Goal: Information Seeking & Learning: Check status

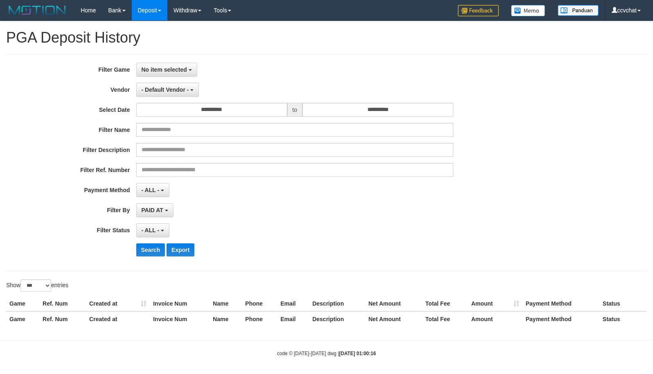
select select "**********"
select select "***"
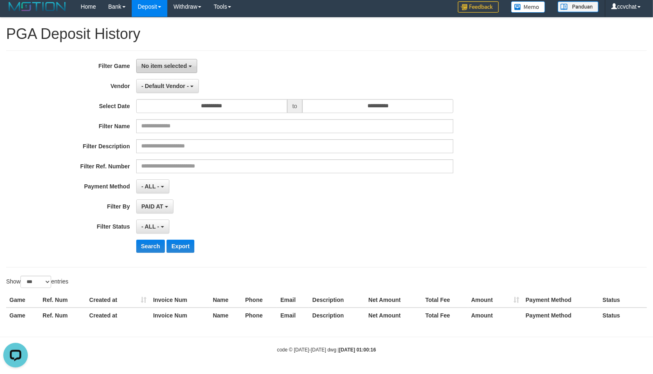
click at [157, 64] on span "No item selected" at bounding box center [164, 66] width 45 height 7
click at [343, 72] on div "No item selected SELECT GAME [ISPORT] ZEUSBOLA" at bounding box center [295, 66] width 318 height 14
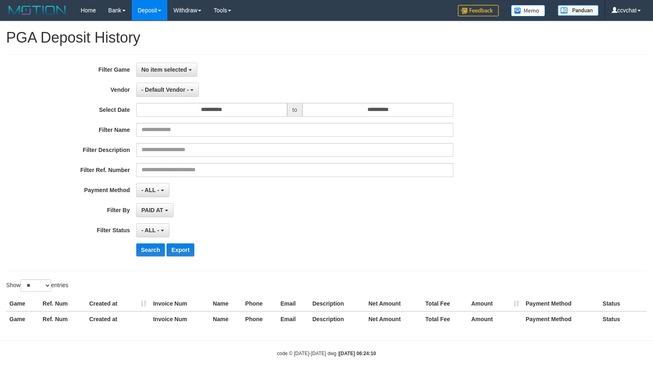
select select
select select "**"
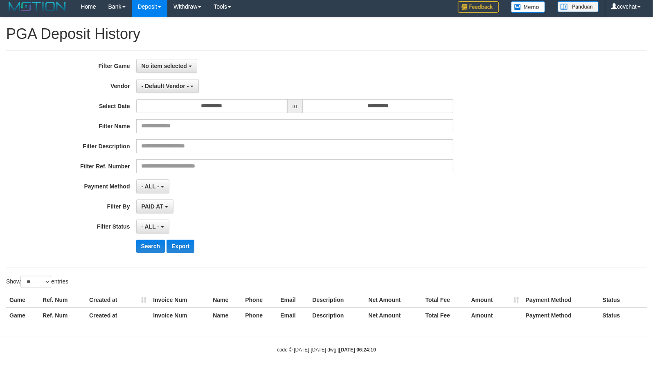
click at [171, 57] on div "**********" at bounding box center [326, 158] width 641 height 217
click at [170, 63] on span "No item selected" at bounding box center [164, 66] width 45 height 7
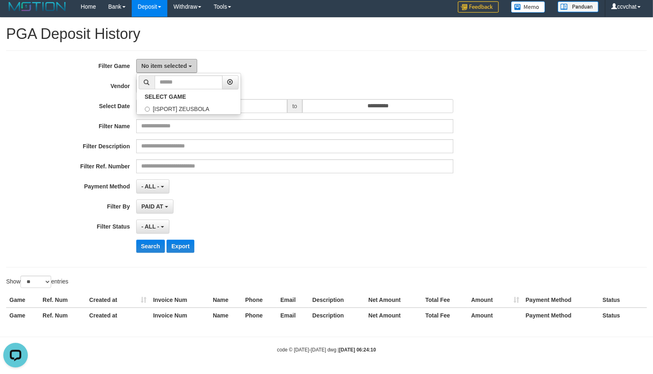
scroll to position [0, 0]
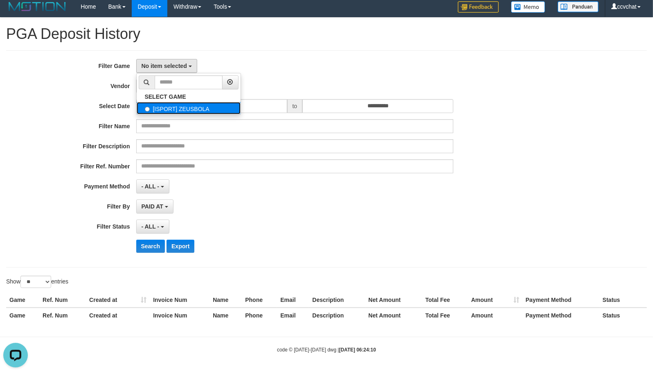
click at [178, 113] on label "[ISPORT] ZEUSBOLA" at bounding box center [189, 108] width 104 height 12
select select "****"
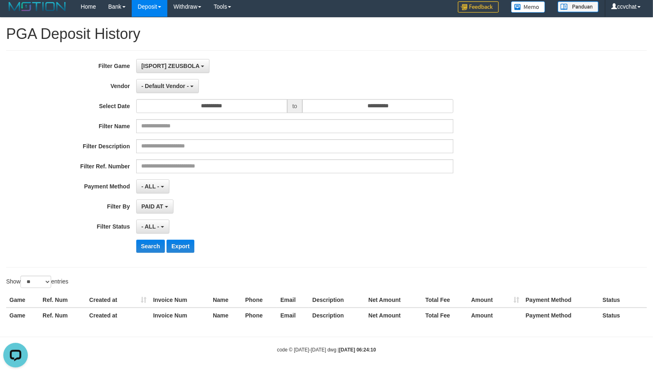
scroll to position [7, 0]
click at [170, 86] on span "- Default Vendor -" at bounding box center [165, 86] width 47 height 7
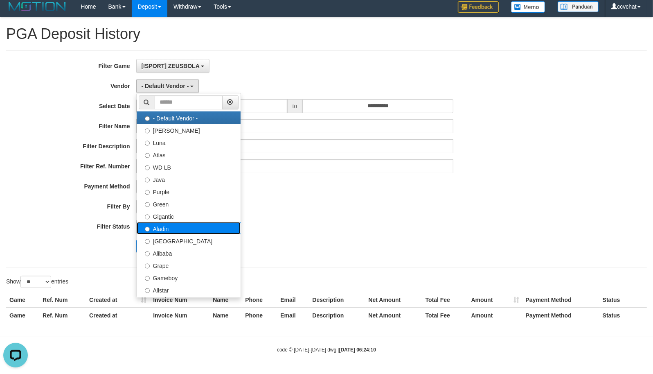
click at [181, 224] on label "Aladin" at bounding box center [189, 228] width 104 height 12
select select "**********"
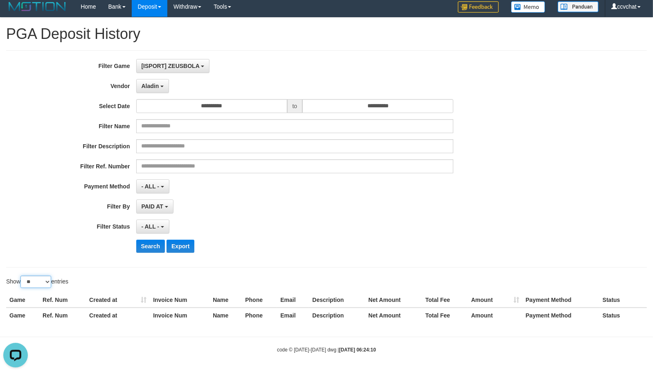
click at [42, 282] on select "** ** ** ***" at bounding box center [35, 282] width 31 height 12
select select "***"
click at [22, 276] on select "** ** ** ***" at bounding box center [35, 282] width 31 height 12
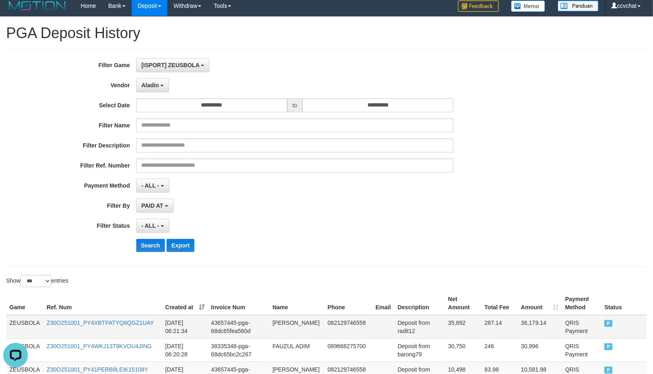
click at [27, 330] on td "ZEUSBOLA" at bounding box center [24, 327] width 37 height 24
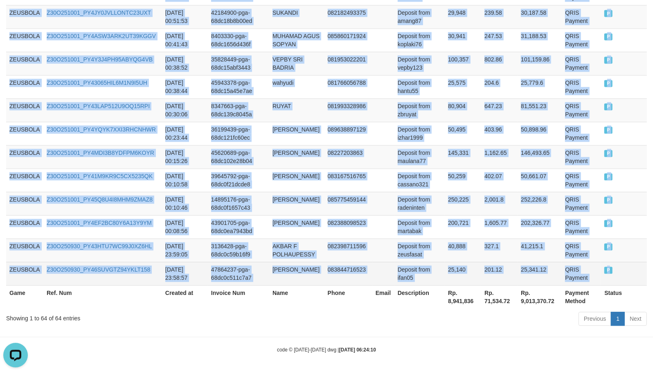
click at [641, 278] on td "P" at bounding box center [624, 273] width 46 height 23
copy tbody "ZEUSBOLA Z30O251001_PY4XBTPATYQ8QGZ1UAY 2025-10-01 06:21:34 43657445-pga-68dc65…"
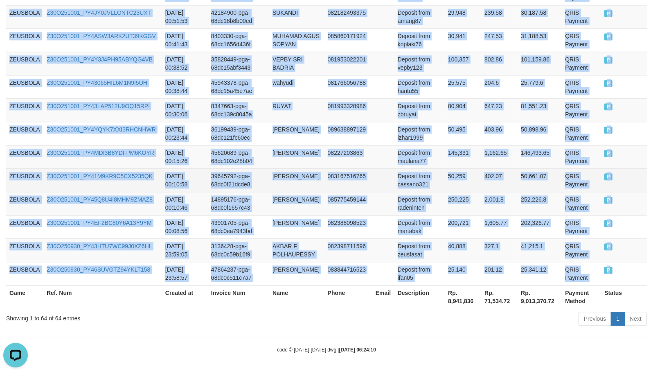
click at [390, 174] on td at bounding box center [384, 179] width 22 height 23
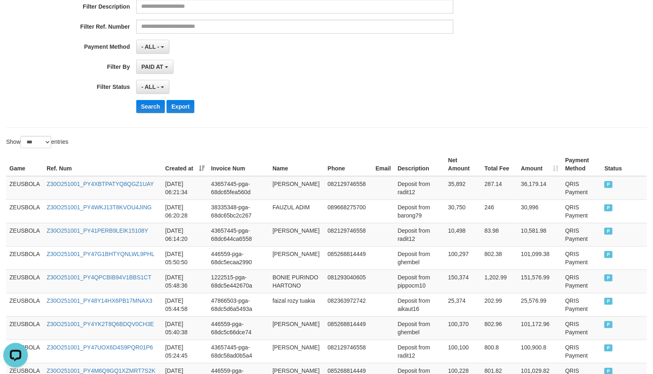
scroll to position [0, 0]
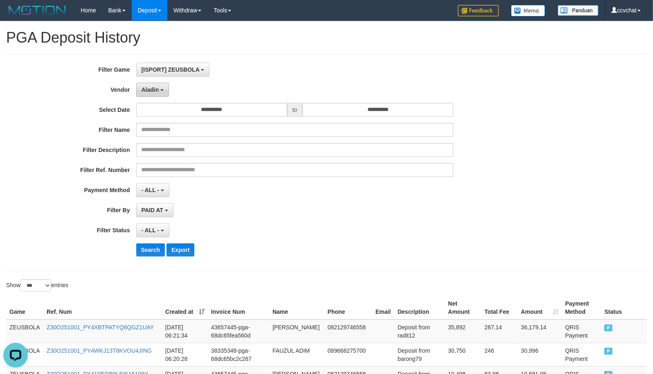
click at [162, 86] on button "Aladin" at bounding box center [152, 90] width 33 height 14
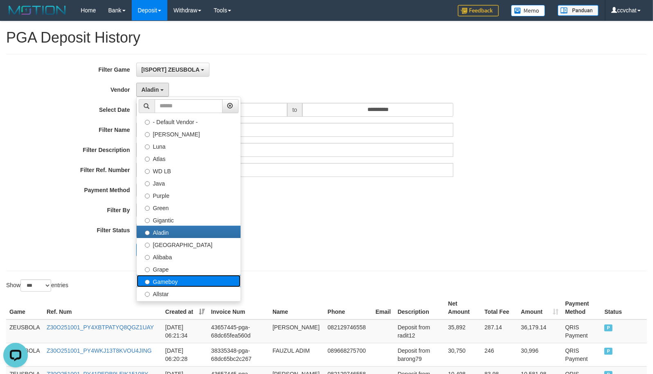
click at [174, 283] on label "Gameboy" at bounding box center [189, 281] width 104 height 12
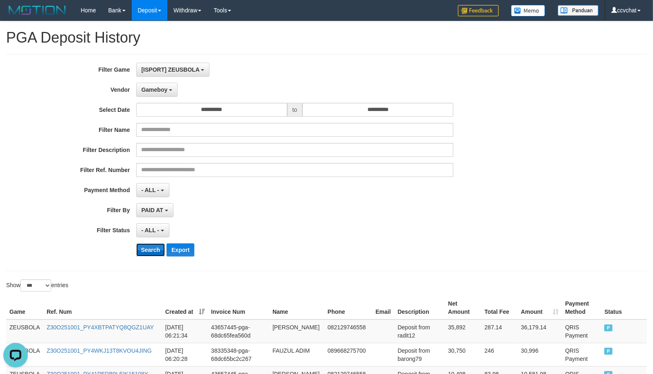
click at [142, 256] on button "Search" at bounding box center [150, 249] width 29 height 13
click at [18, 332] on td "ZEUSBOLA" at bounding box center [24, 331] width 37 height 24
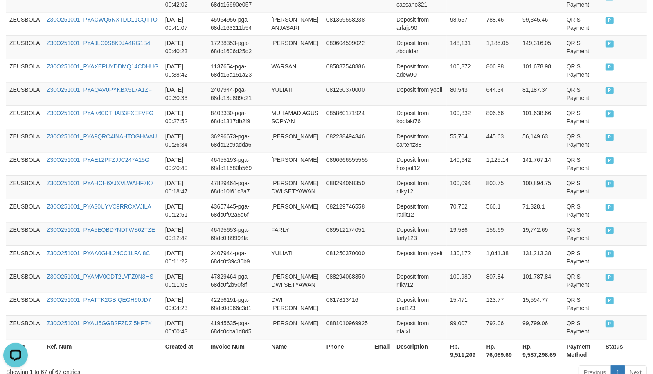
scroll to position [1613, 0]
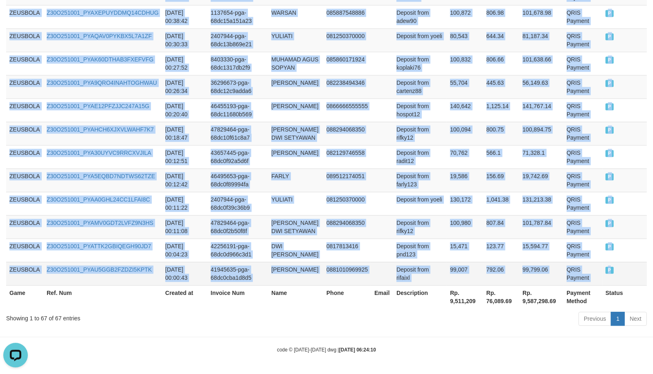
click at [630, 275] on td "P" at bounding box center [625, 273] width 45 height 23
copy tbody "ZEUSBOLA Z30O251001_PYA0VIB9CWO0H11557A 2025-10-01 06:25:19 47414982-pga-68dc66…"
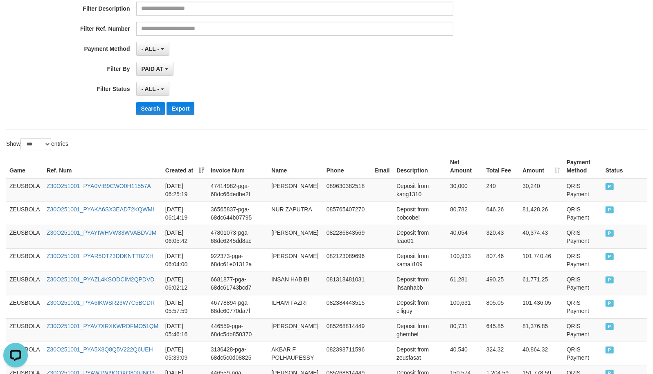
scroll to position [0, 0]
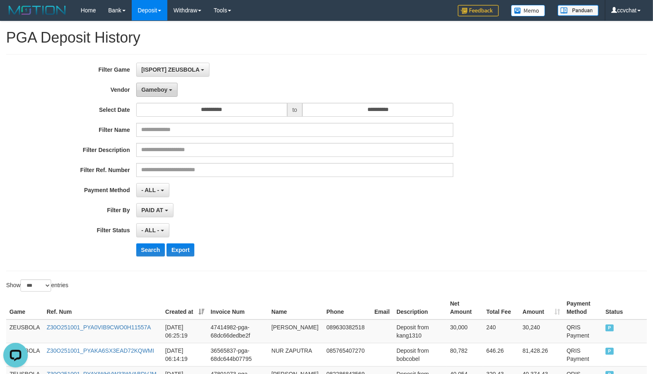
click at [159, 85] on button "Gameboy" at bounding box center [157, 90] width 42 height 14
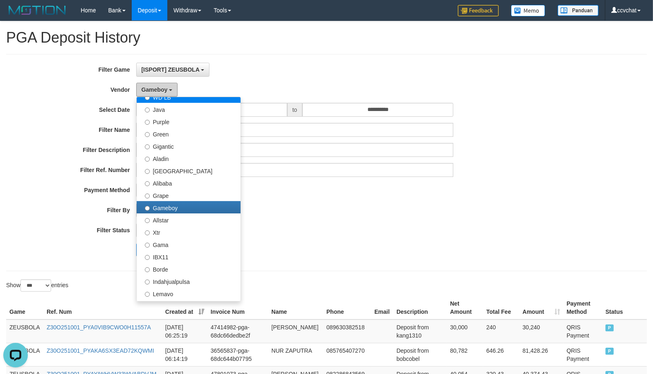
scroll to position [305, 0]
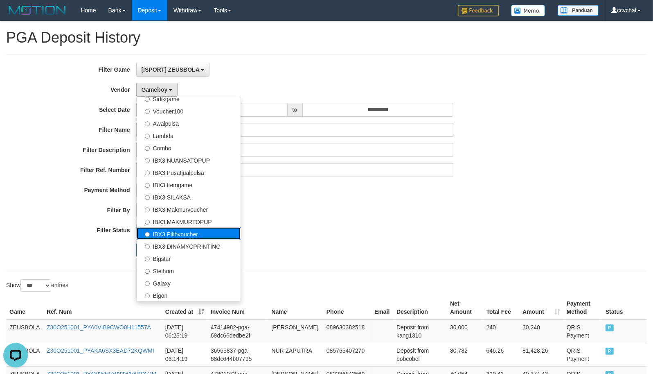
click at [205, 235] on label "IBX3 Pilihvoucher" at bounding box center [189, 233] width 104 height 12
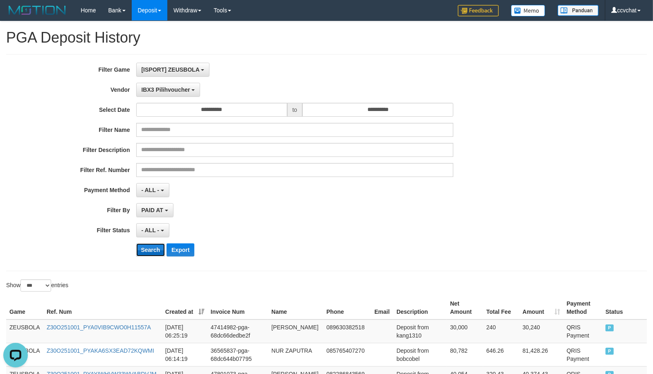
click at [145, 249] on button "Search" at bounding box center [150, 249] width 29 height 13
click at [38, 332] on td "ZEUSBOLA" at bounding box center [24, 331] width 37 height 24
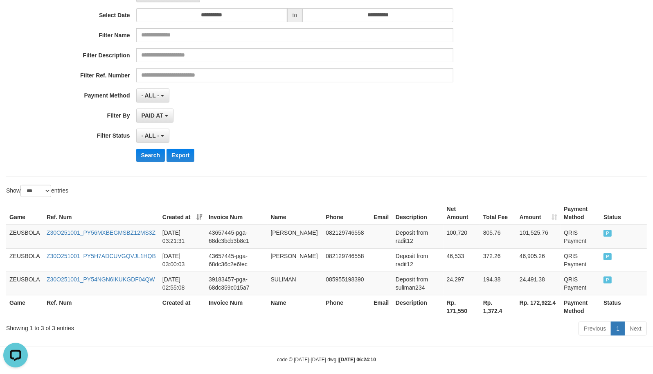
scroll to position [105, 0]
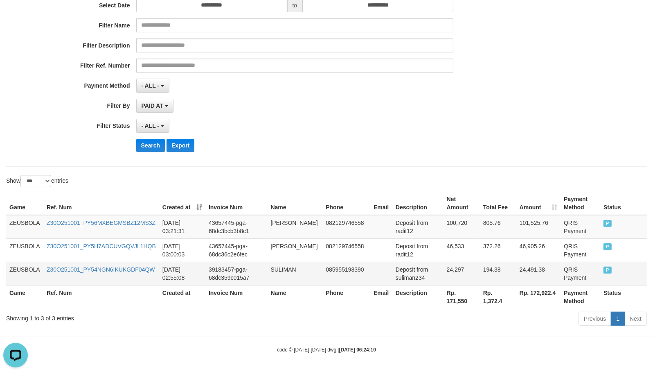
click at [458, 274] on td "24,297" at bounding box center [462, 273] width 36 height 23
drag, startPoint x: 458, startPoint y: 274, endPoint x: 437, endPoint y: 279, distance: 21.4
click at [457, 274] on td "24,297" at bounding box center [462, 273] width 36 height 23
click at [427, 280] on td "Deposit from suliman234" at bounding box center [418, 273] width 51 height 23
click at [418, 281] on td "Deposit from suliman234" at bounding box center [418, 273] width 51 height 23
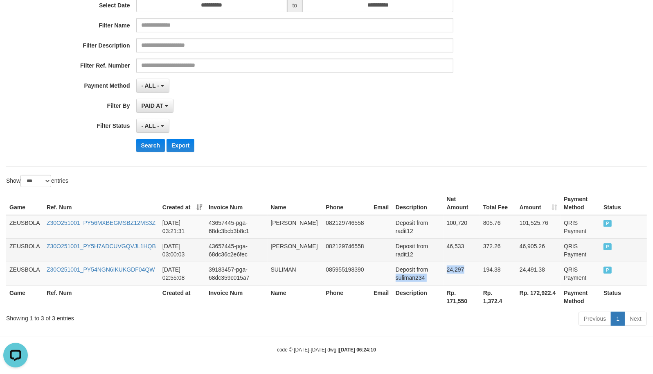
copy tr "suliman234 24,297"
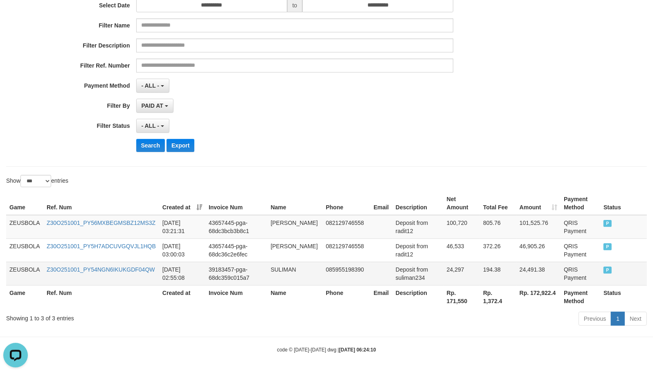
click at [289, 270] on td "SULIMAN" at bounding box center [295, 273] width 55 height 23
copy td "SULIMAN"
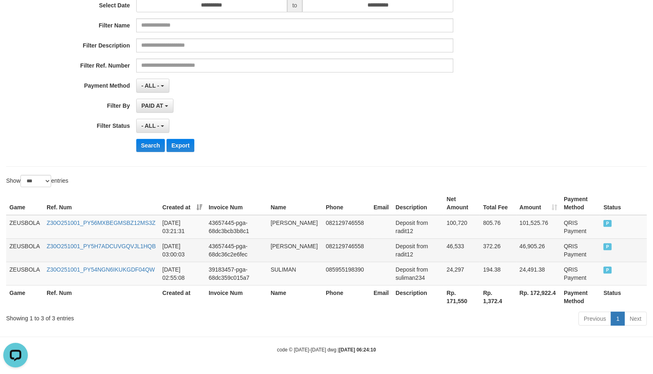
click at [275, 251] on td "FATZAH TUANKOTTA" at bounding box center [295, 249] width 55 height 23
click at [276, 244] on td "FATZAH TUANKOTTA" at bounding box center [295, 249] width 55 height 23
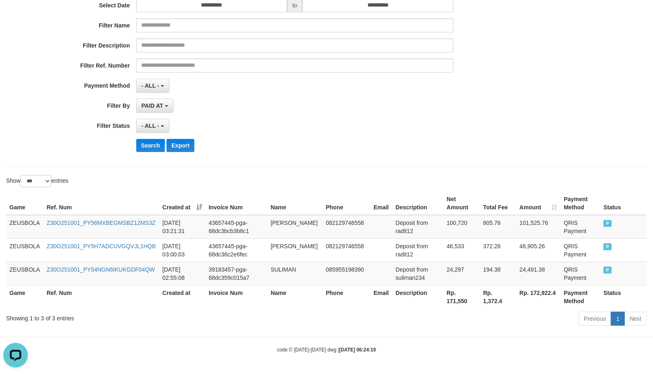
copy td "FATZAH TUANKOTTA"
click at [409, 232] on td "Deposit from radit12" at bounding box center [418, 227] width 51 height 24
click at [447, 219] on td "100,720" at bounding box center [462, 227] width 36 height 24
copy tr "radit12 100,720"
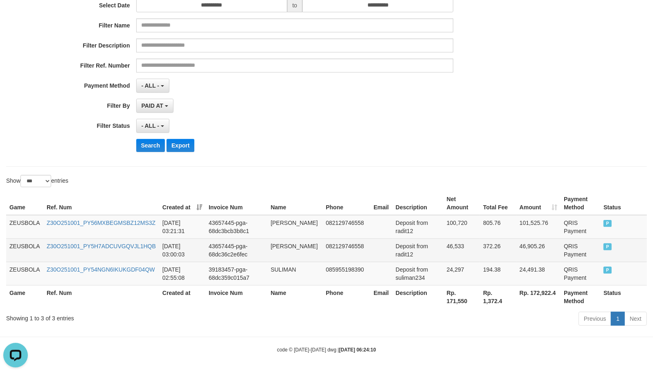
click at [407, 257] on td "Deposit from radit12" at bounding box center [418, 249] width 51 height 23
click at [439, 249] on td "Deposit from radit12" at bounding box center [418, 249] width 51 height 23
click at [455, 249] on td "46,533" at bounding box center [462, 249] width 36 height 23
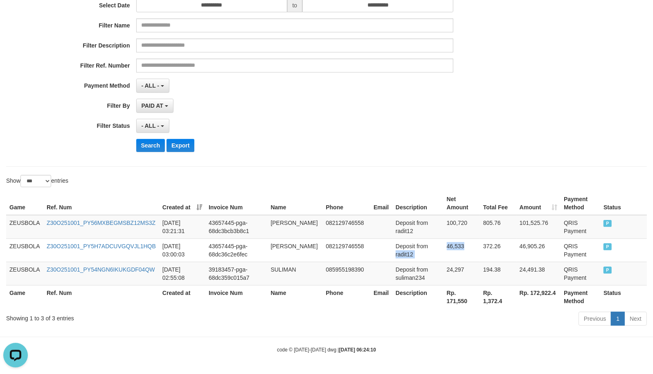
copy tr "radit12 46,533"
click at [347, 204] on th "Phone" at bounding box center [347, 203] width 48 height 23
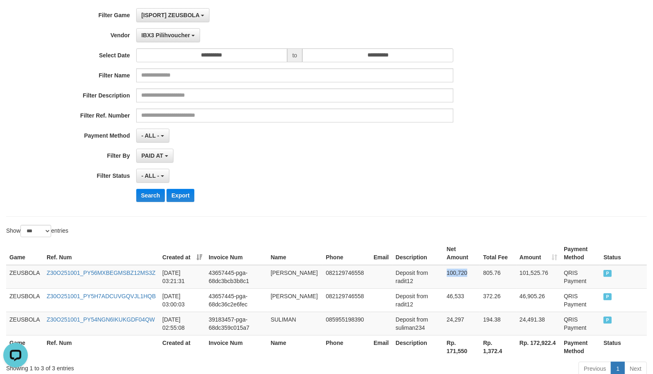
scroll to position [0, 0]
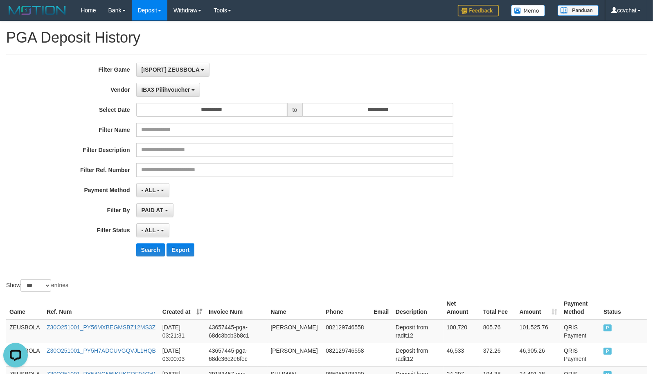
click at [171, 79] on div "**********" at bounding box center [272, 163] width 545 height 200
click at [170, 86] on button "IBX3 Pilihvoucher" at bounding box center [168, 90] width 64 height 14
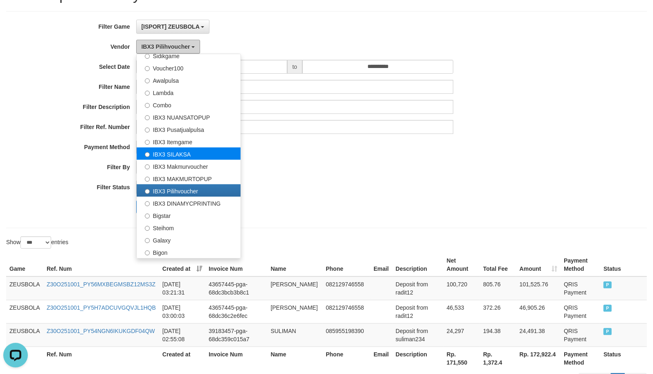
scroll to position [105, 0]
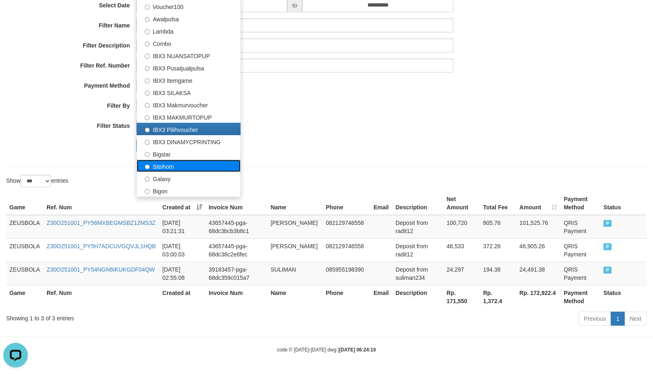
click at [181, 167] on label "Steihom" at bounding box center [189, 166] width 104 height 12
select select "**********"
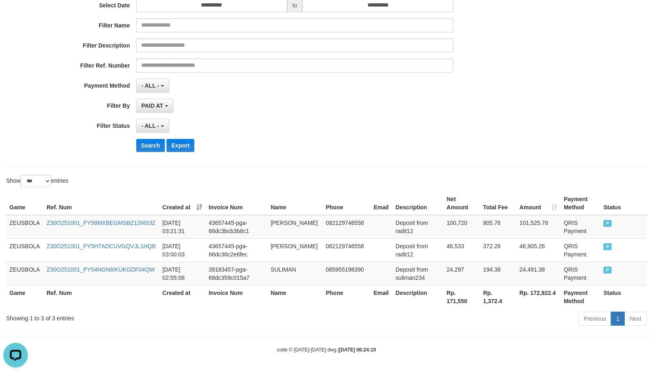
click at [151, 152] on div "**********" at bounding box center [272, 58] width 545 height 200
click at [149, 150] on button "Search" at bounding box center [150, 145] width 29 height 13
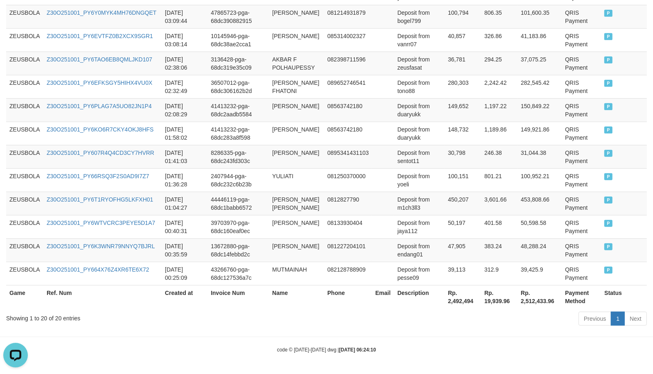
scroll to position [264, 0]
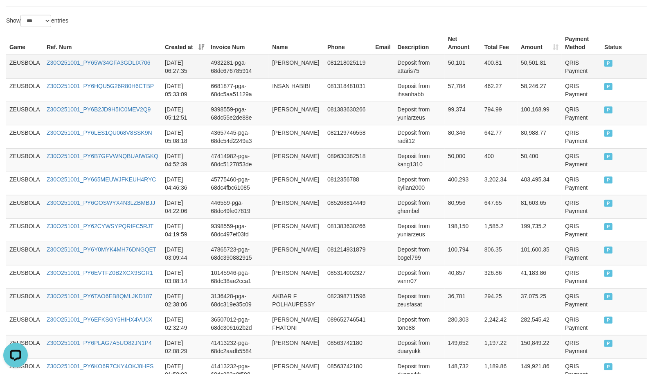
click at [15, 71] on td "ZEUSBOLA" at bounding box center [24, 67] width 37 height 24
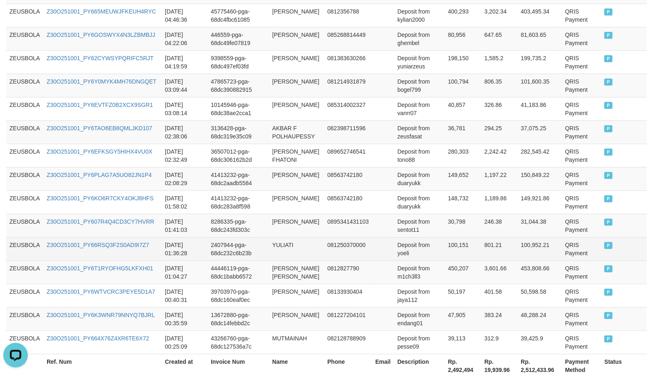
scroll to position [520, 0]
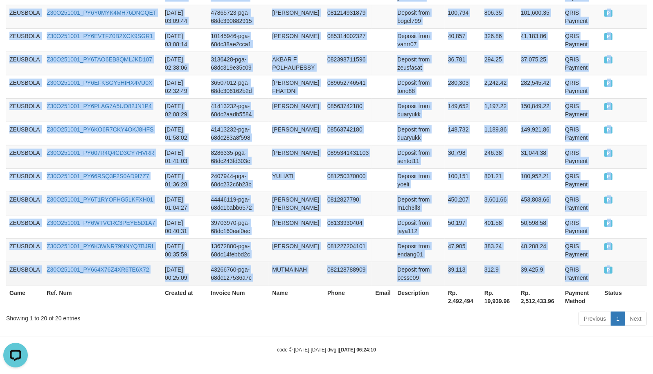
click at [627, 278] on td "P" at bounding box center [624, 273] width 46 height 23
copy tbody "ZEUSBOLA Z30O251001_PY65W34GFA3GDLIX706 2025-10-01 06:27:35 4932281-pga-68dc676…"
